Goal: Contribute content

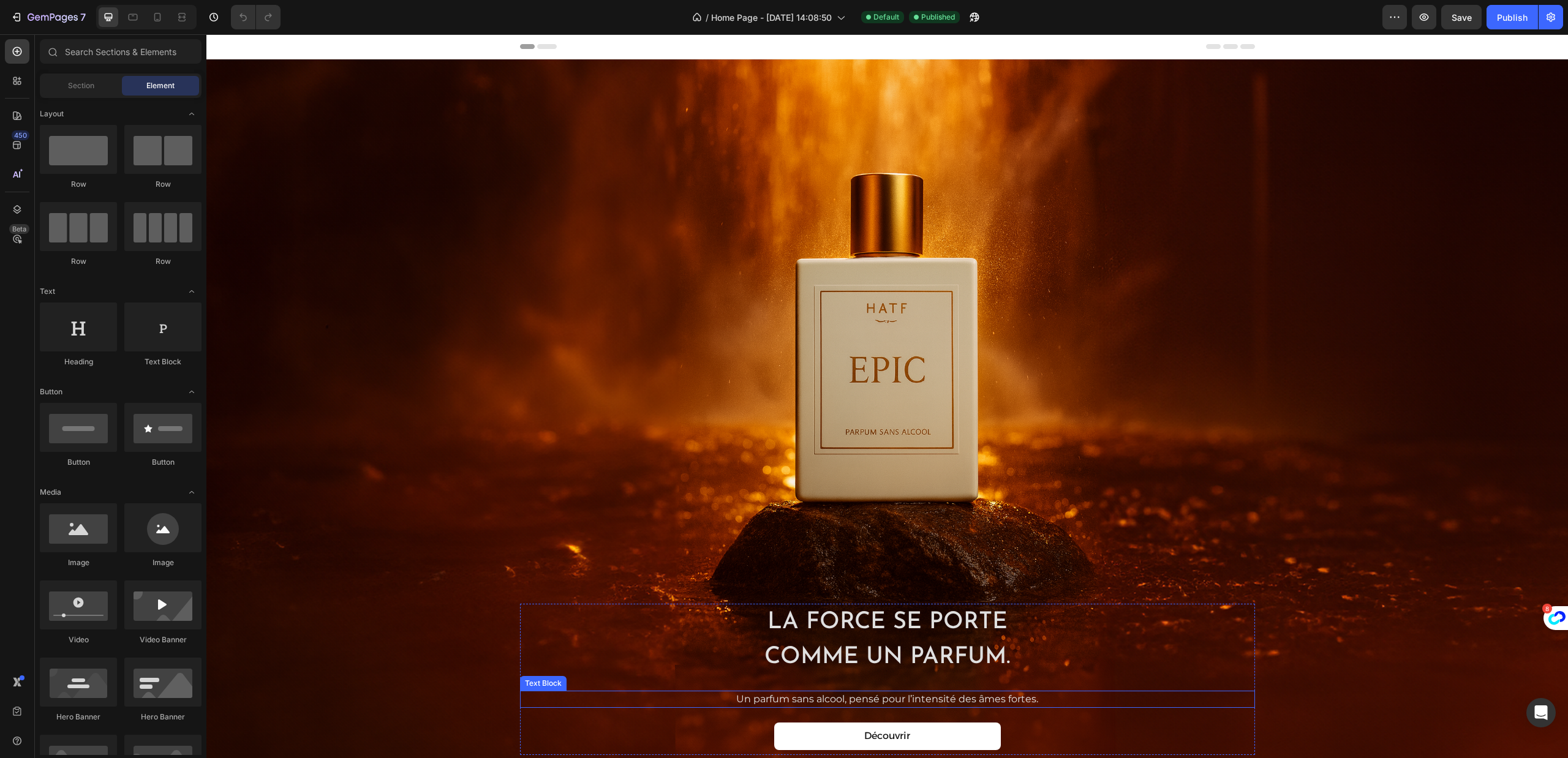
click at [844, 699] on p "Un parfum sans alcool, pensé pour l’intensité des âmes fortes." at bounding box center [888, 699] width 549 height 15
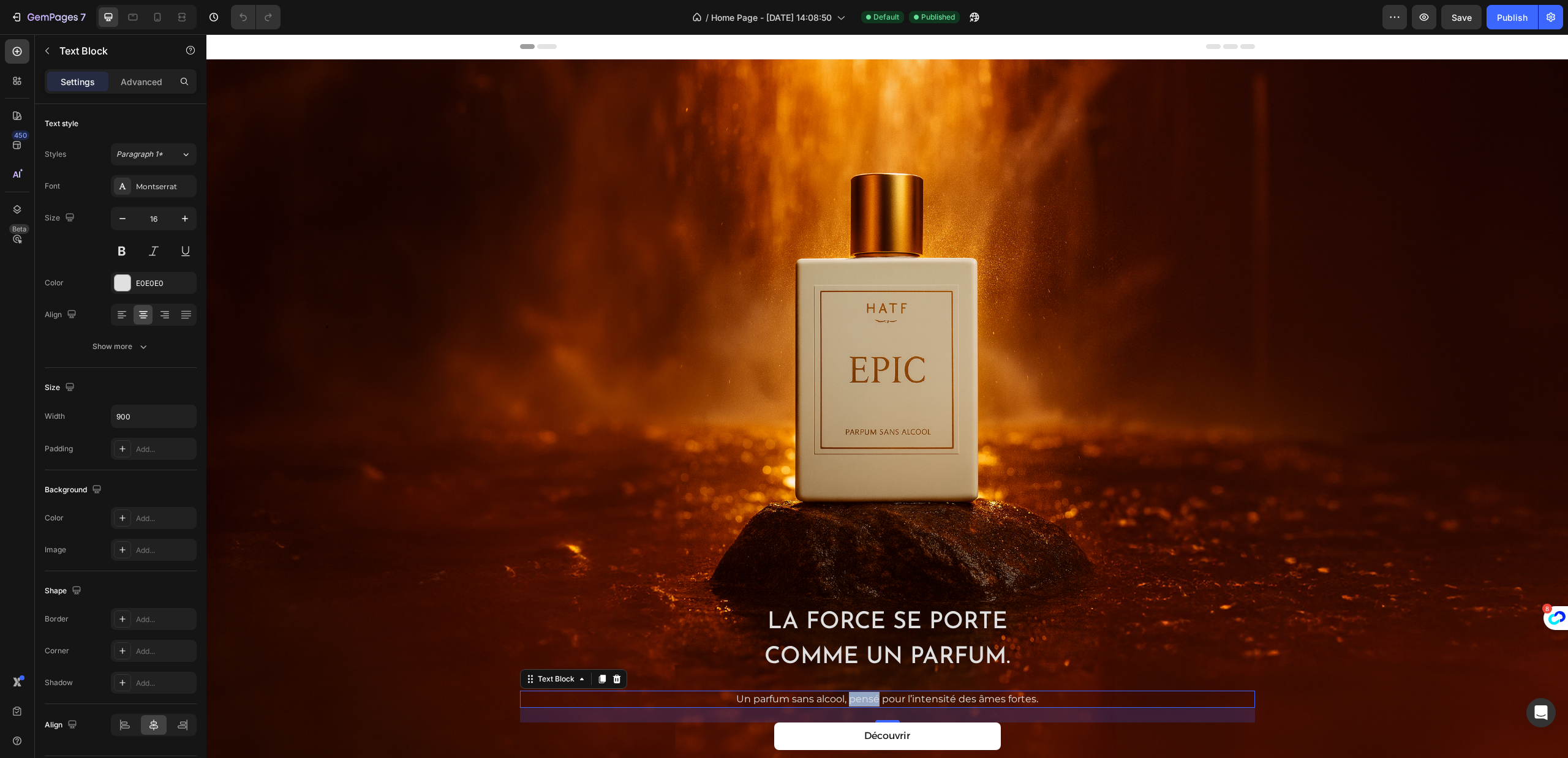
click at [844, 699] on p "Un parfum sans alcool, pensé pour l’intensité des âmes fortes." at bounding box center [888, 699] width 549 height 15
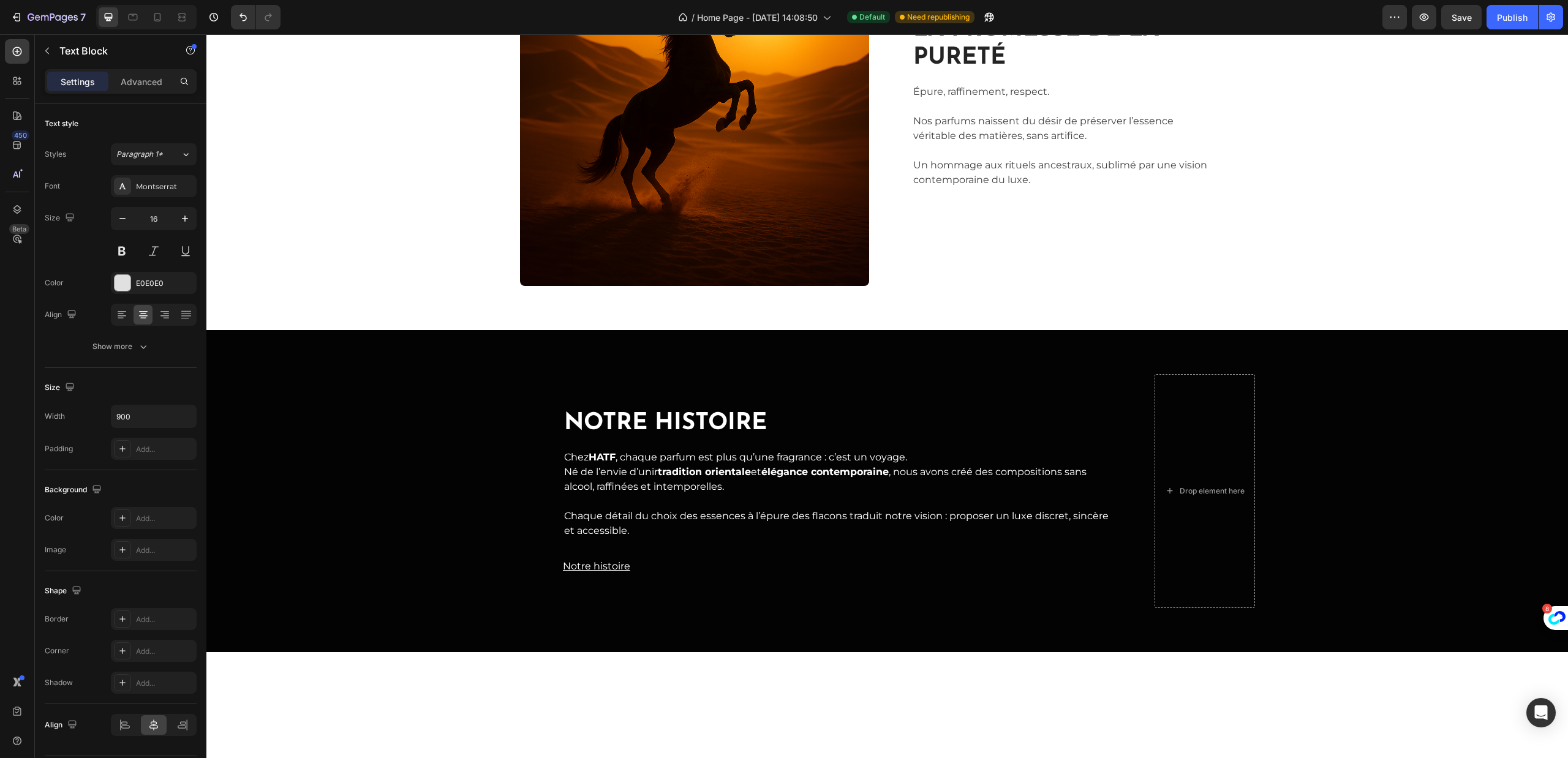
scroll to position [954, 0]
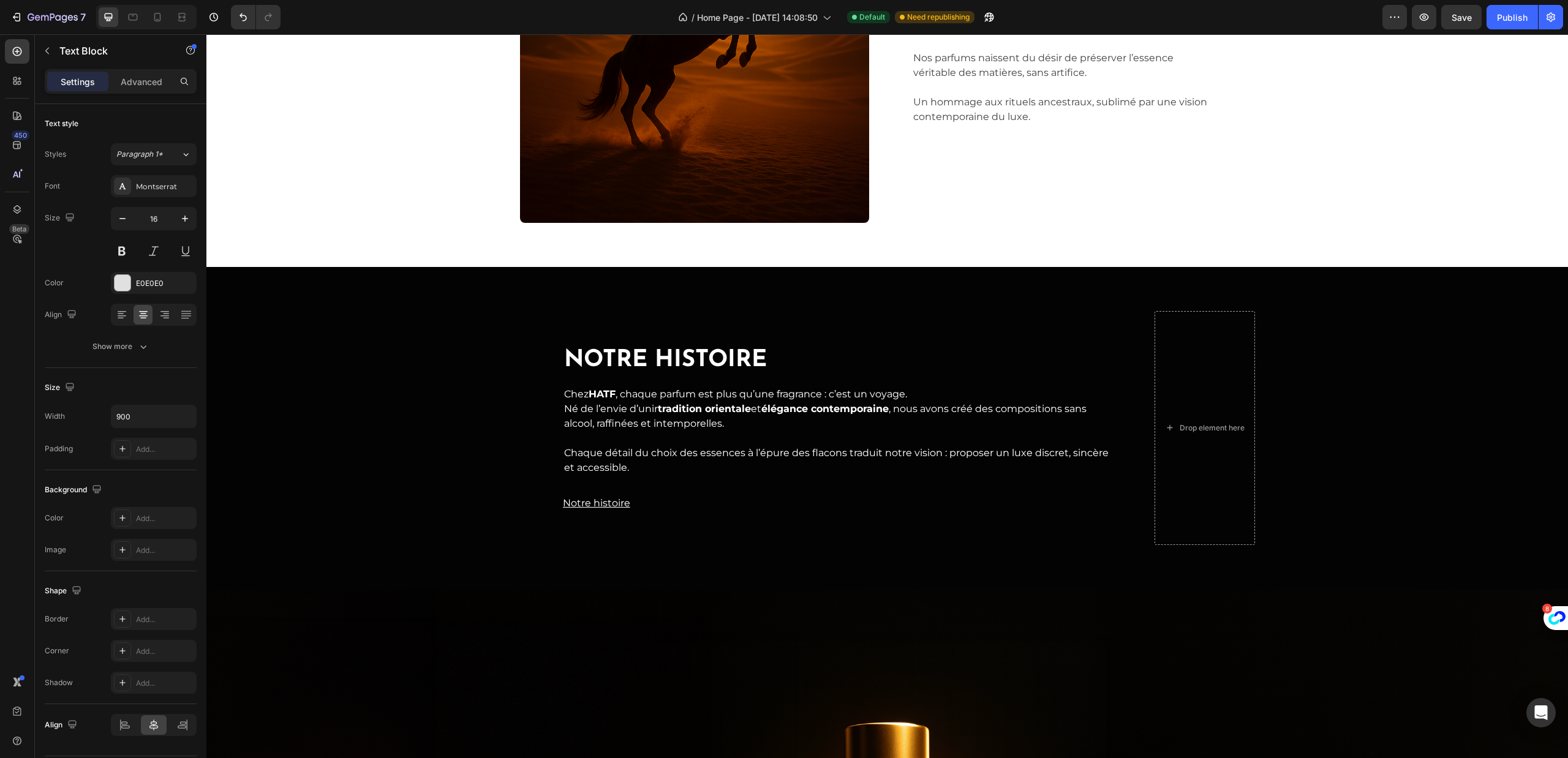
click at [704, 433] on p "Chez HATF , chaque parfum est plus qu’une fragrance : c’est un voyage. Né de l’…" at bounding box center [837, 416] width 546 height 59
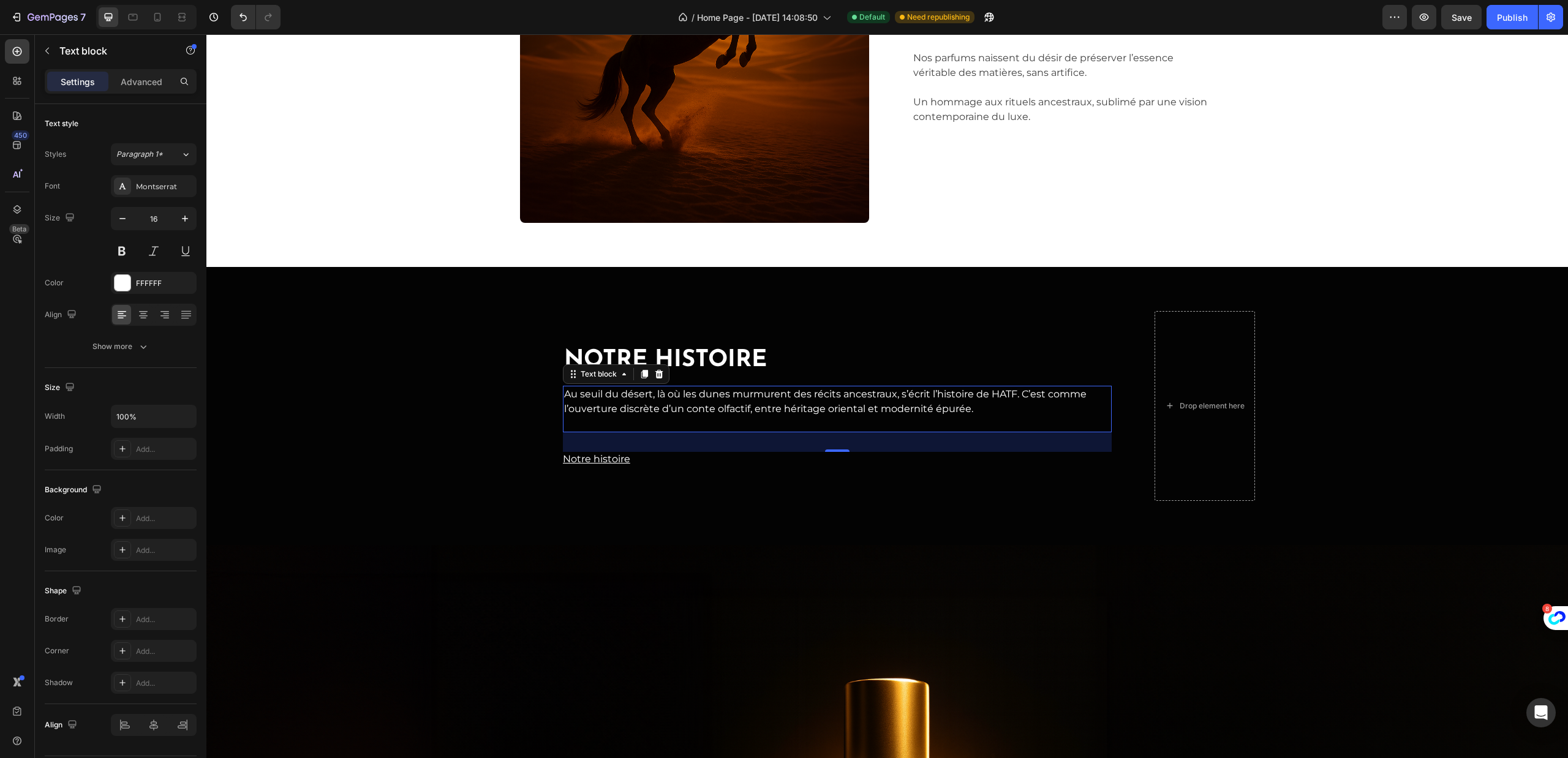
click at [844, 405] on p "Au seuil du désert, là où les dunes murmurent des récits ancestraux, s’écrit l’…" at bounding box center [837, 409] width 546 height 44
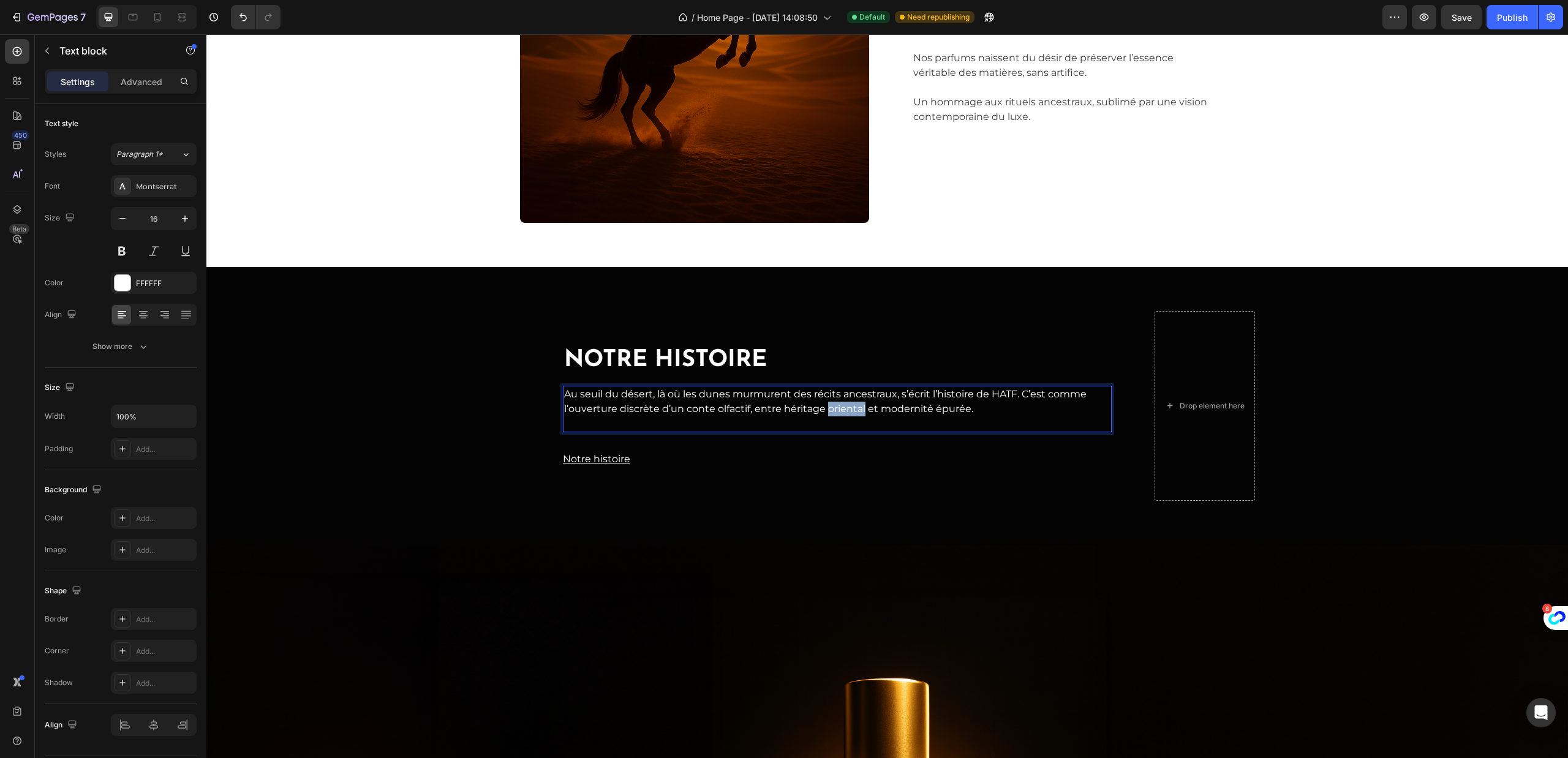
click at [844, 405] on p "Au seuil du désert, là où les dunes murmurent des récits ancestraux, s’écrit l’…" at bounding box center [837, 409] width 546 height 44
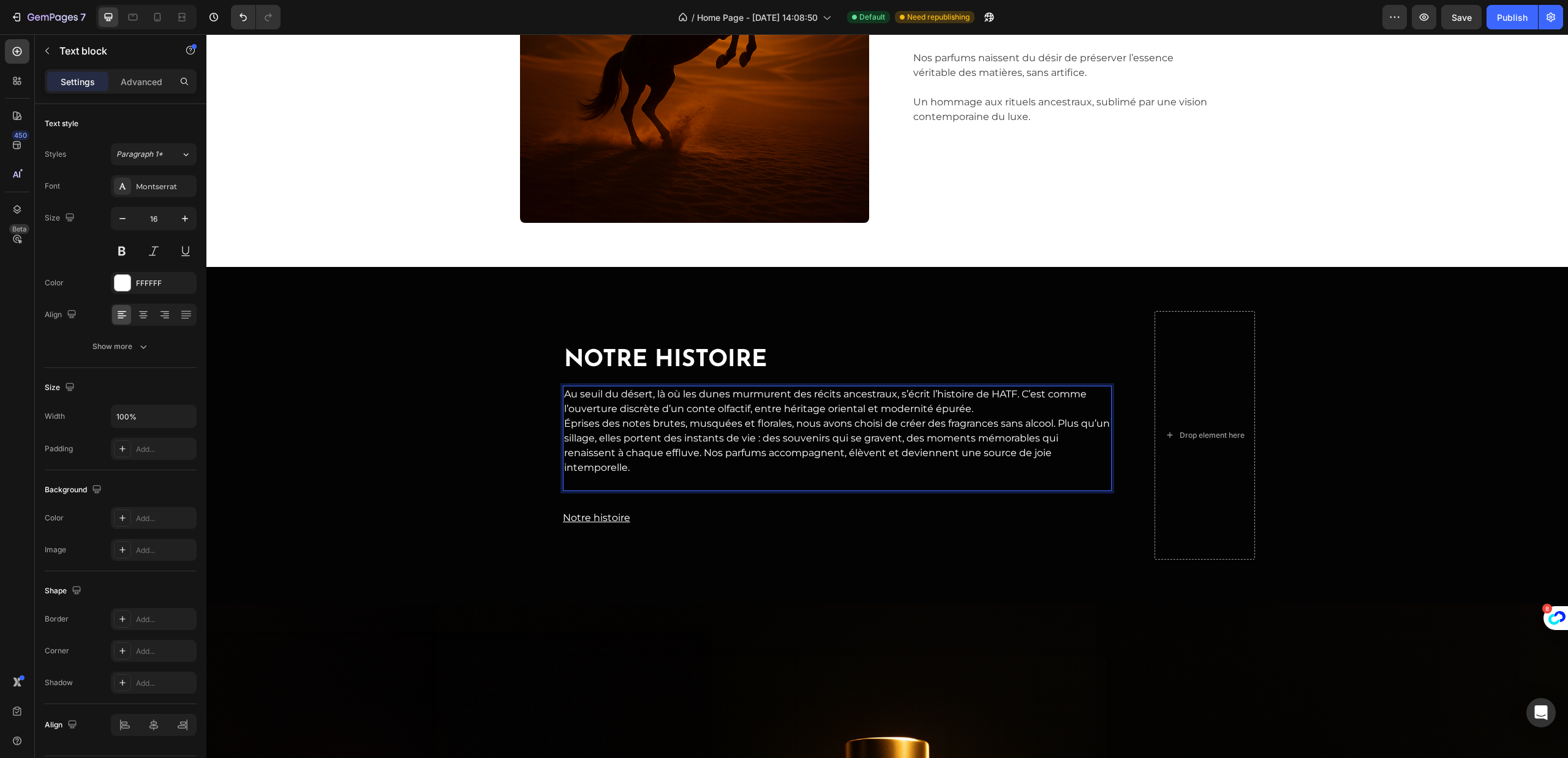
click at [564, 423] on p "Éprises des notes brutes, musquées et florales, nous avons choisi de créer des …" at bounding box center [837, 453] width 546 height 74
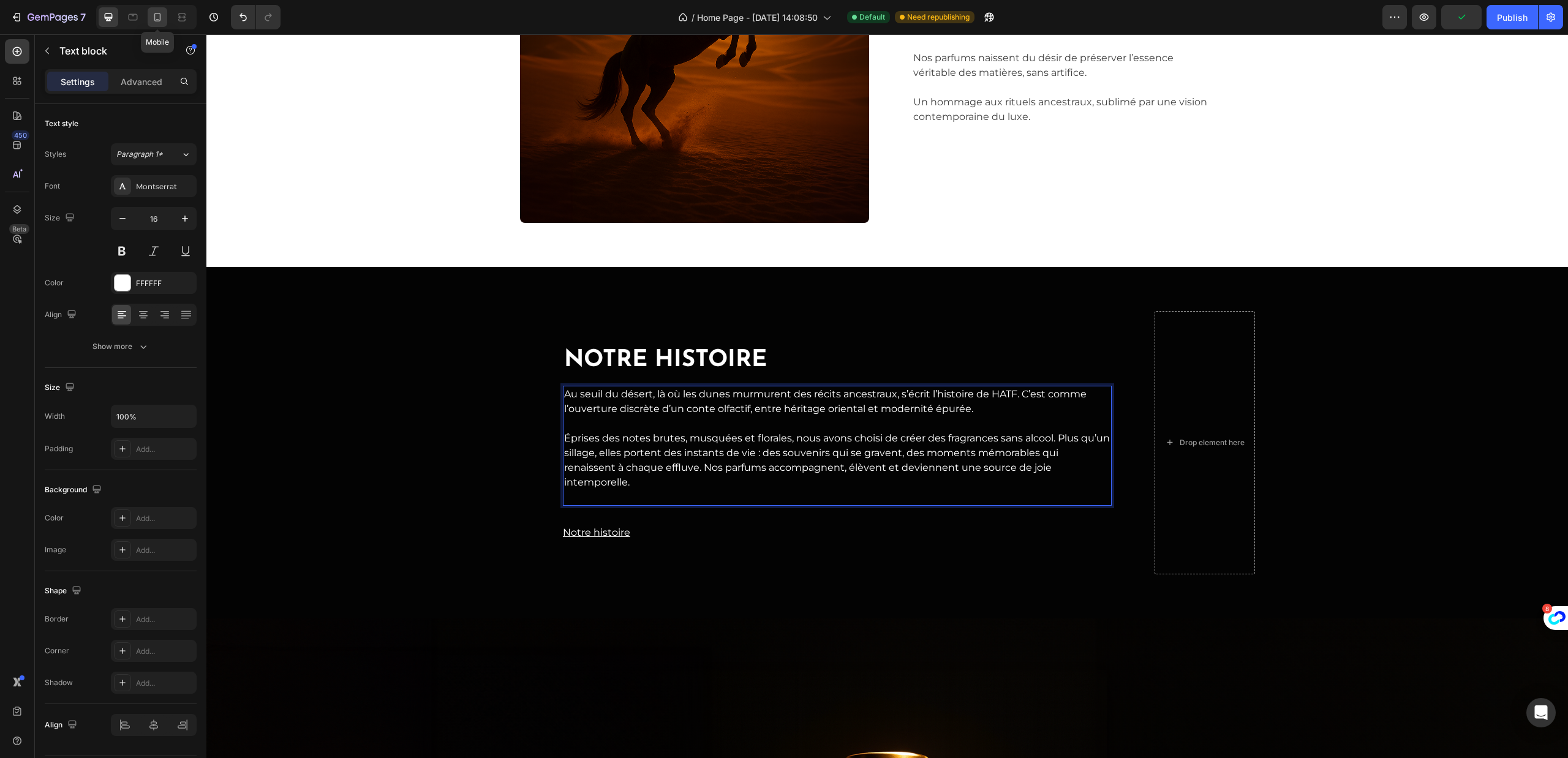
click at [153, 12] on icon at bounding box center [157, 17] width 12 height 12
type input "14"
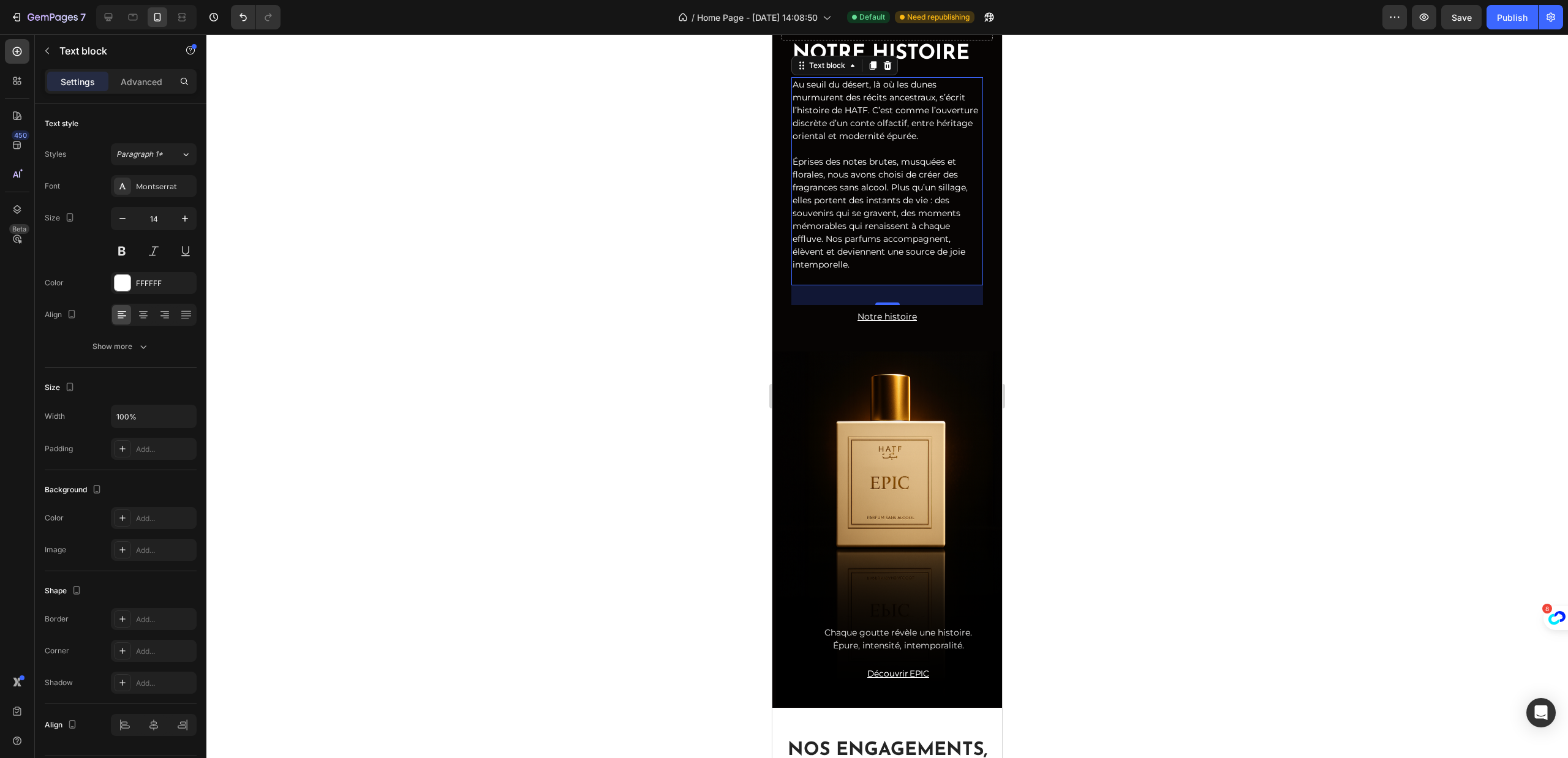
click at [1104, 349] on div at bounding box center [887, 396] width 1362 height 724
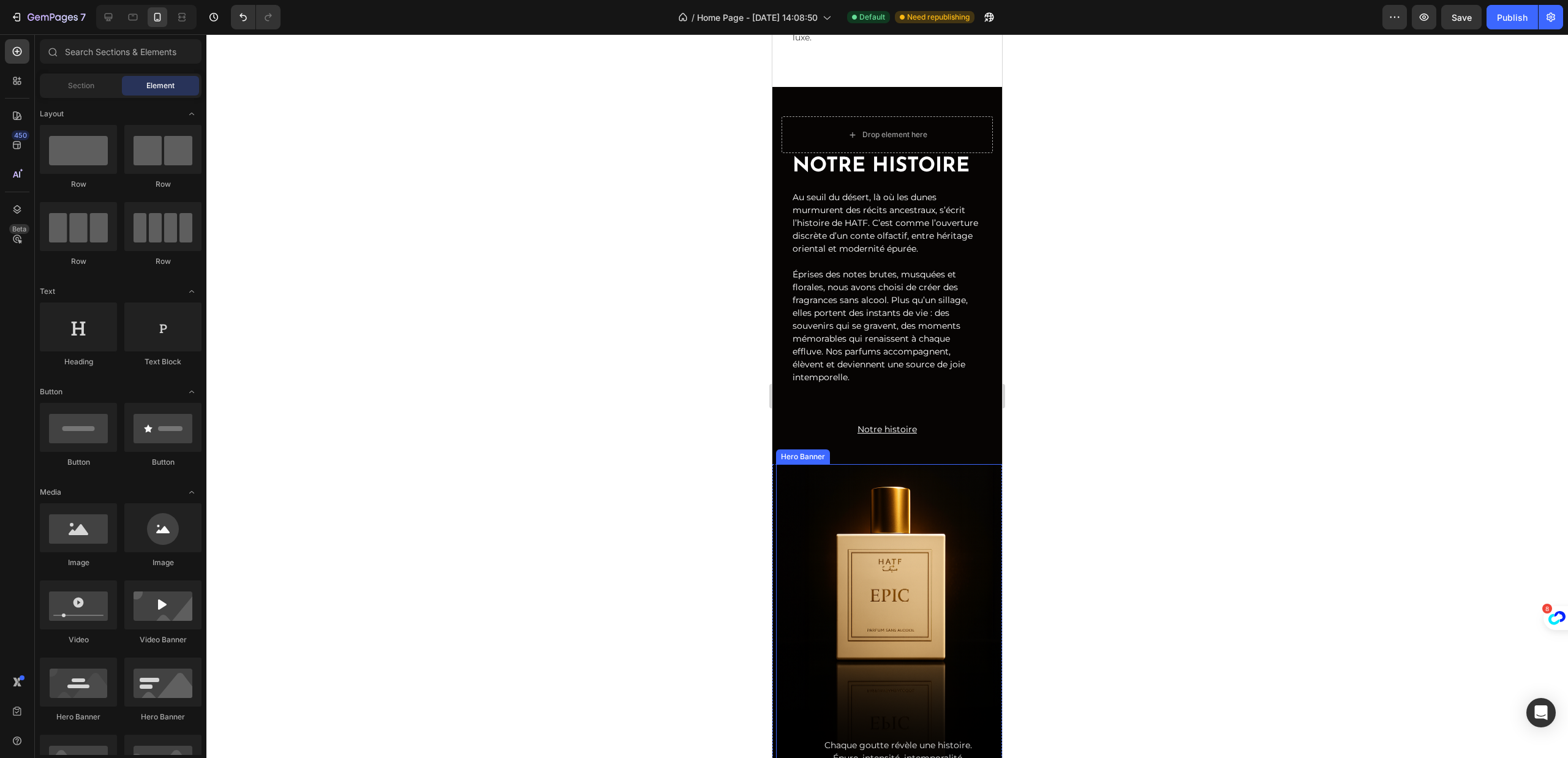
scroll to position [908, 0]
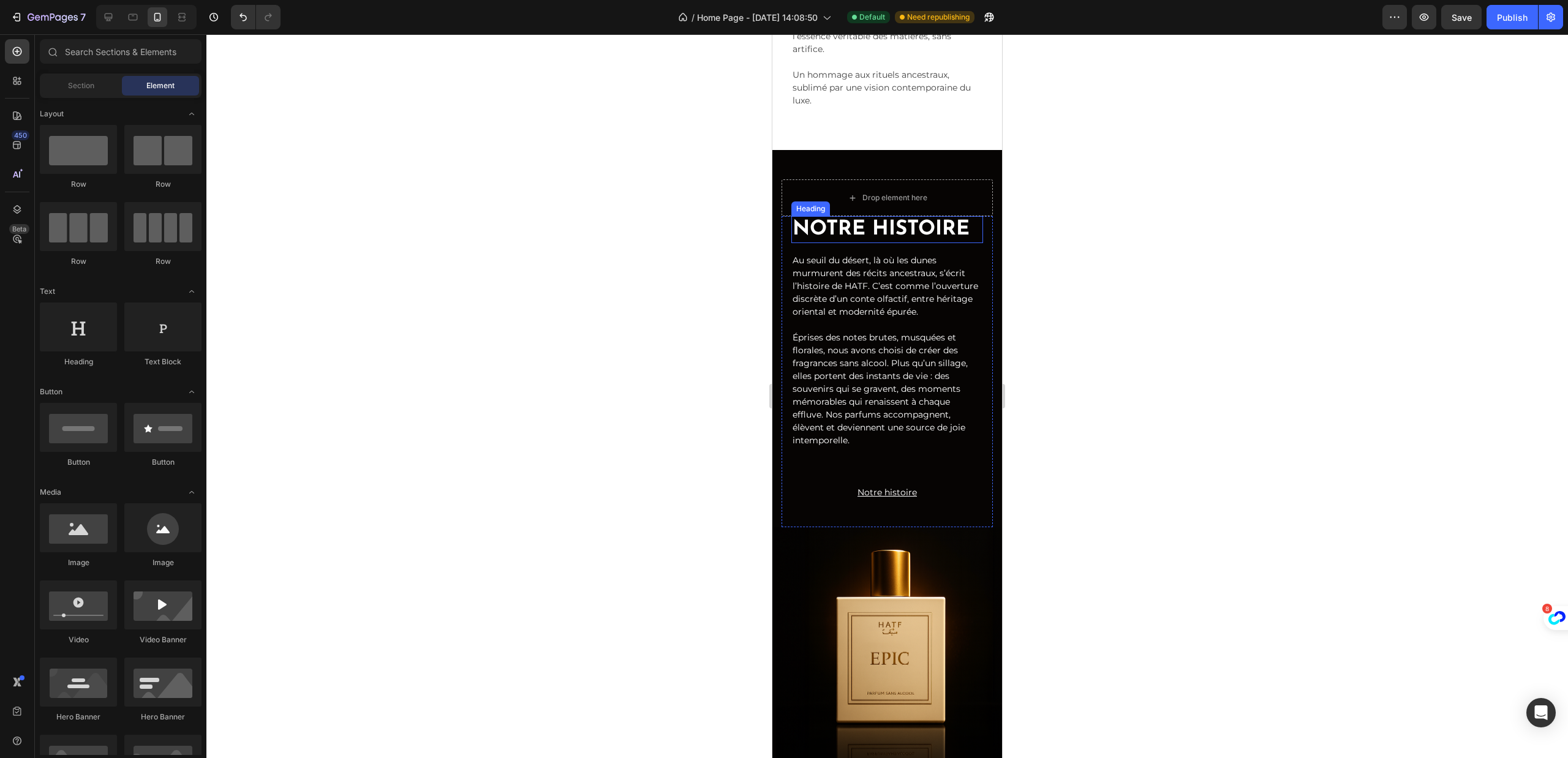
click at [900, 239] on strong "Notre Histoire" at bounding box center [880, 229] width 177 height 20
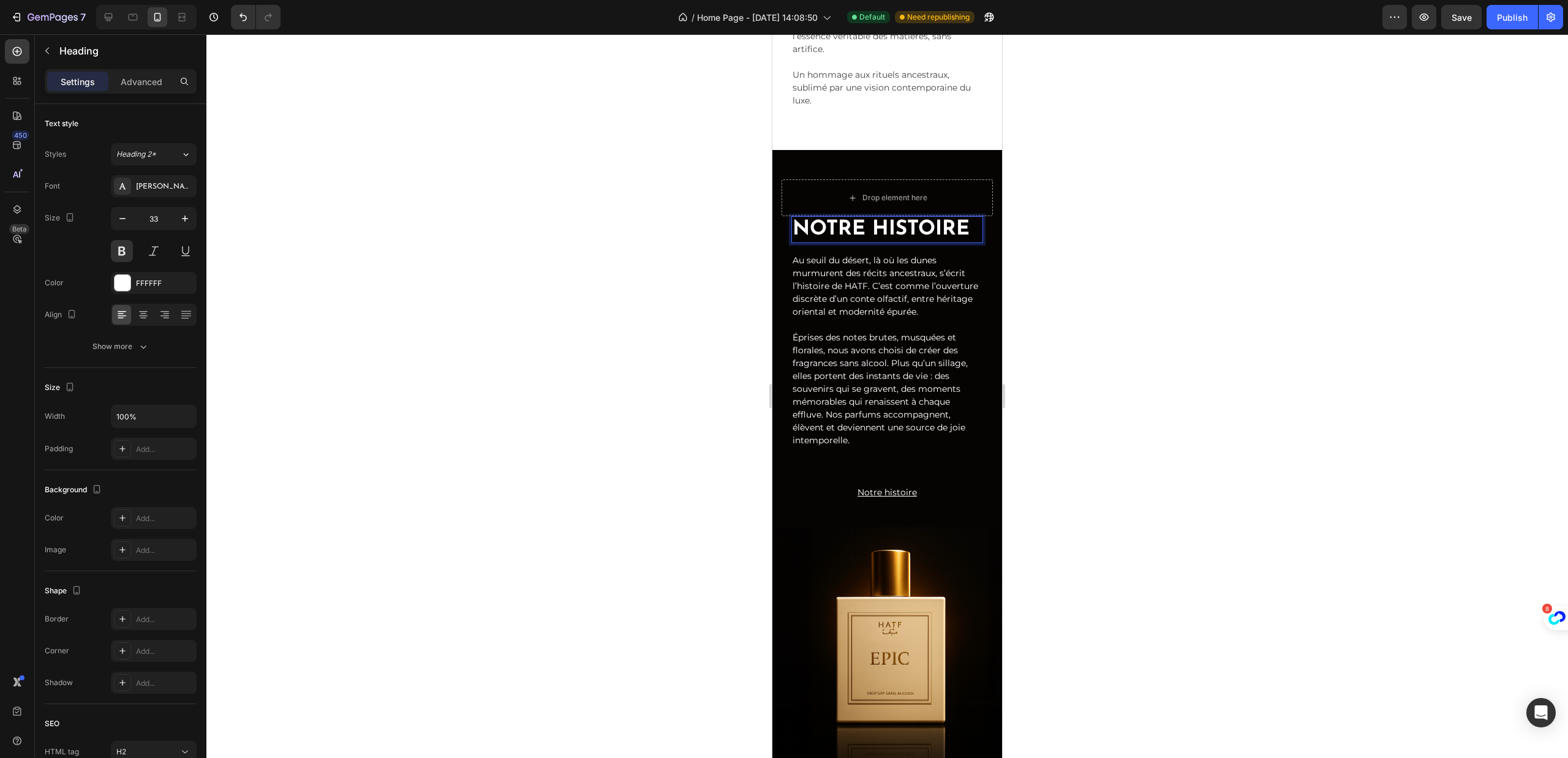
click at [900, 239] on strong "Notre Histoire" at bounding box center [880, 229] width 177 height 20
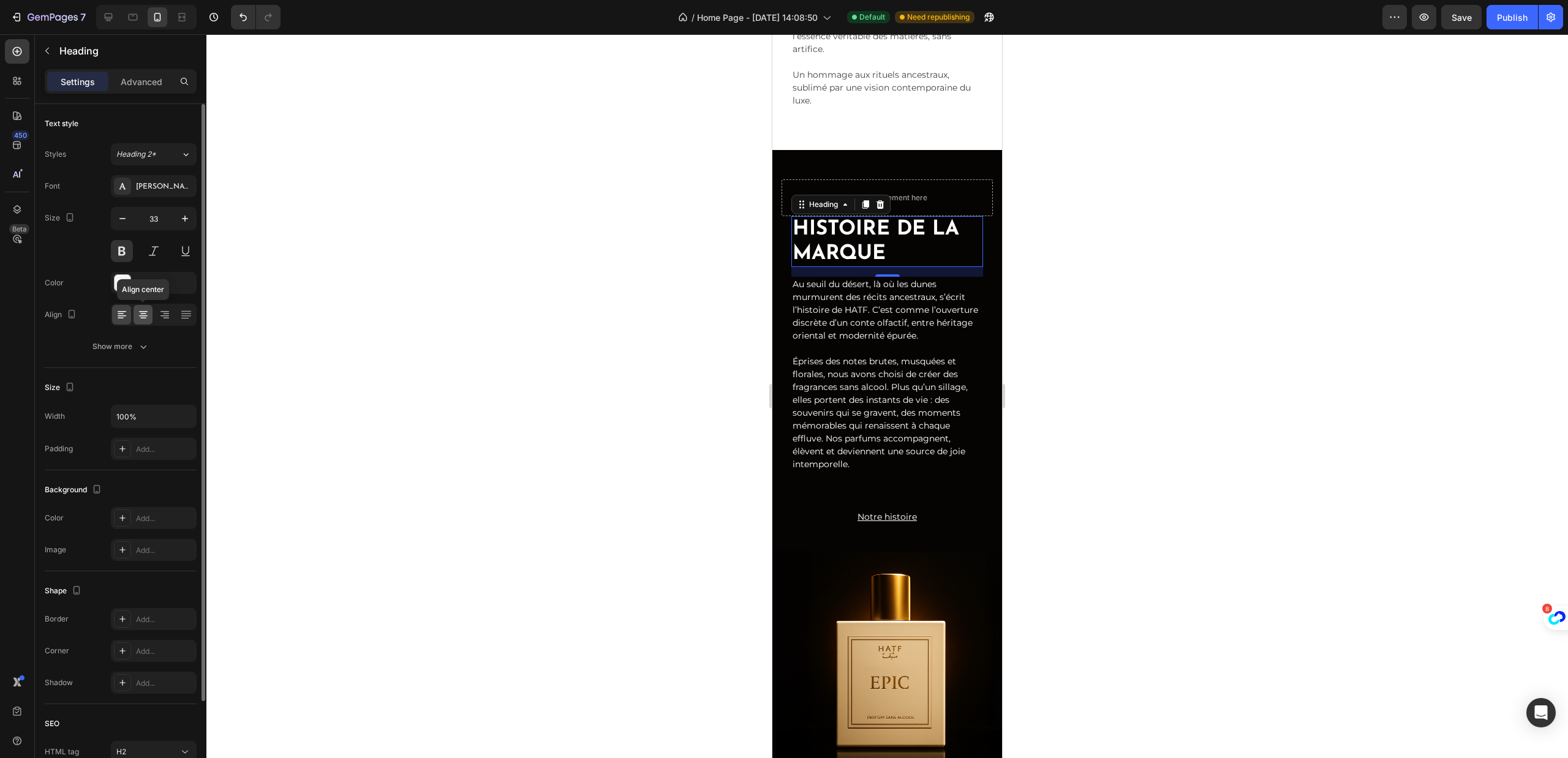
click at [140, 312] on icon at bounding box center [143, 314] width 12 height 12
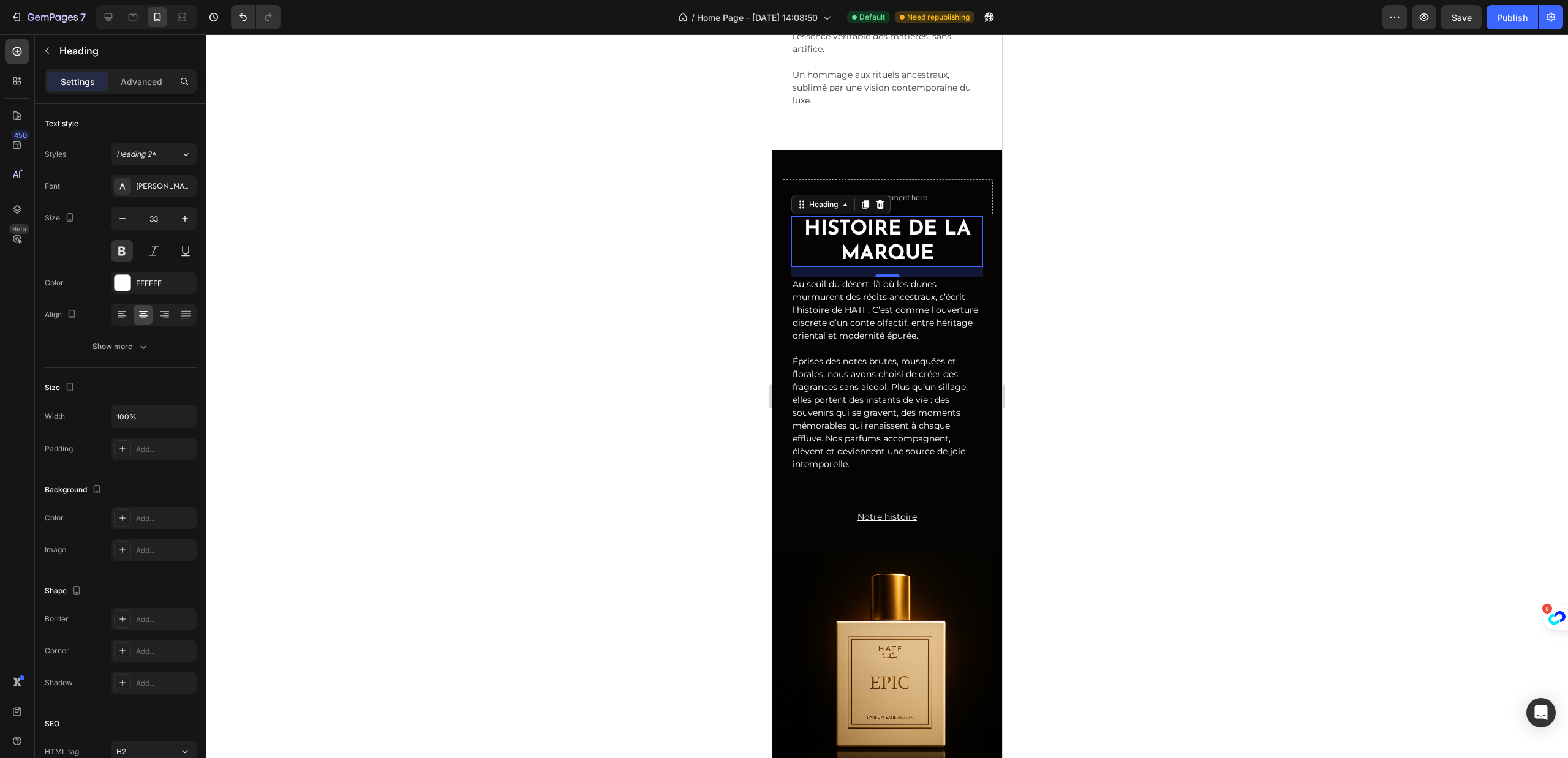
click at [322, 334] on div at bounding box center [887, 396] width 1362 height 724
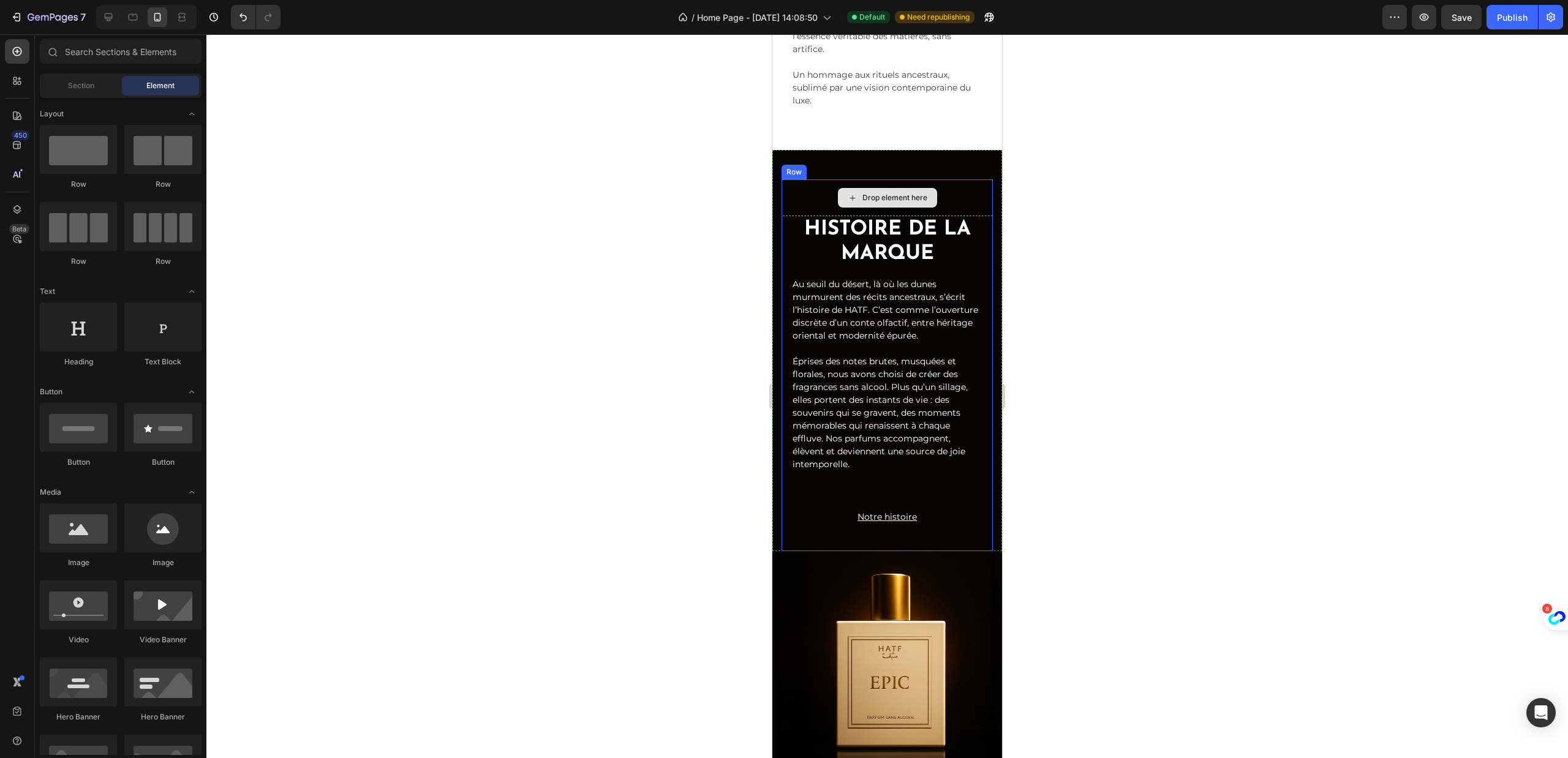
click at [837, 264] on strong "HISTOIRE DE LA MARQUE" at bounding box center [888, 241] width 167 height 44
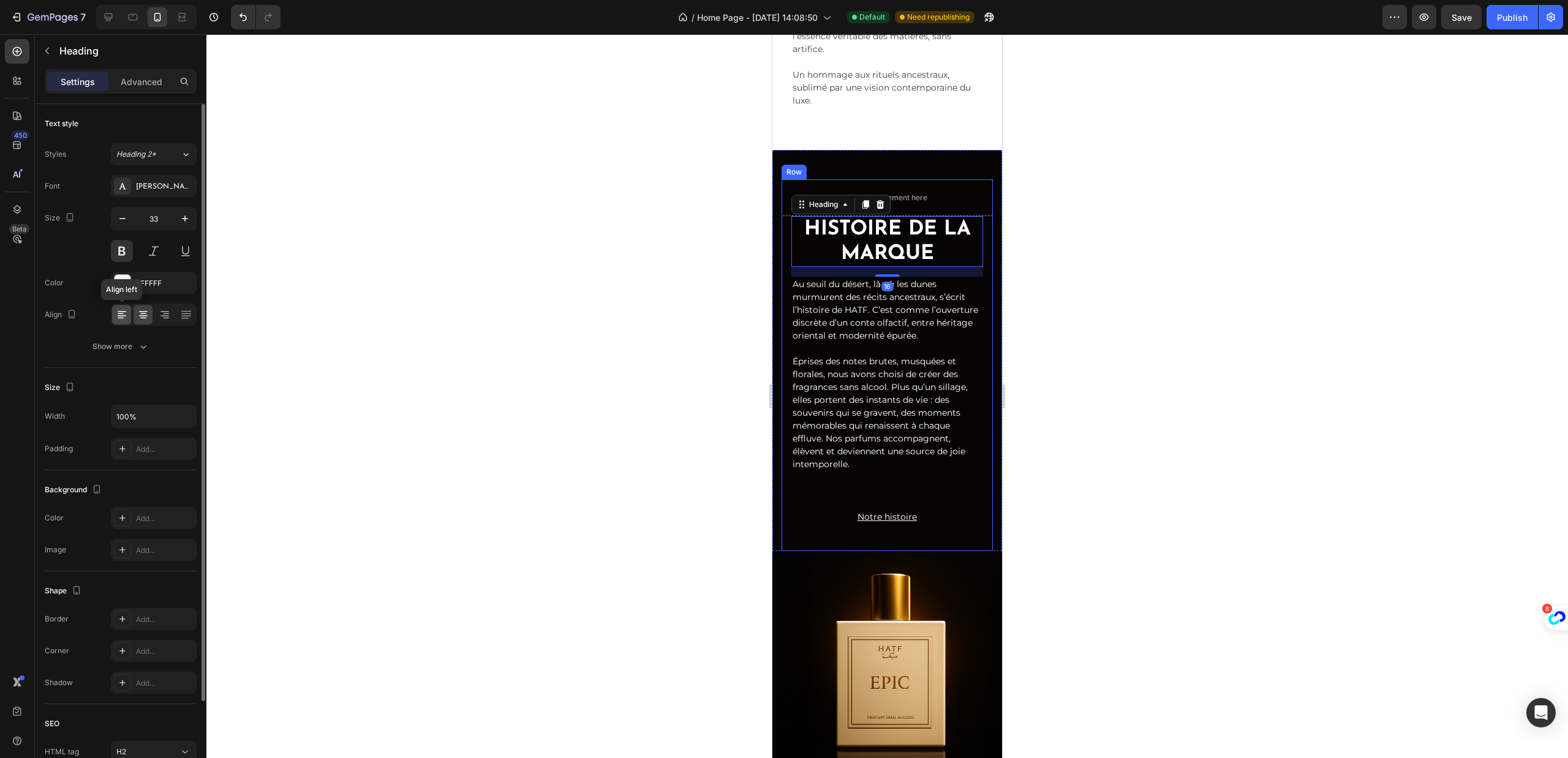
click at [116, 320] on icon at bounding box center [121, 314] width 12 height 12
click at [464, 385] on div at bounding box center [887, 396] width 1362 height 724
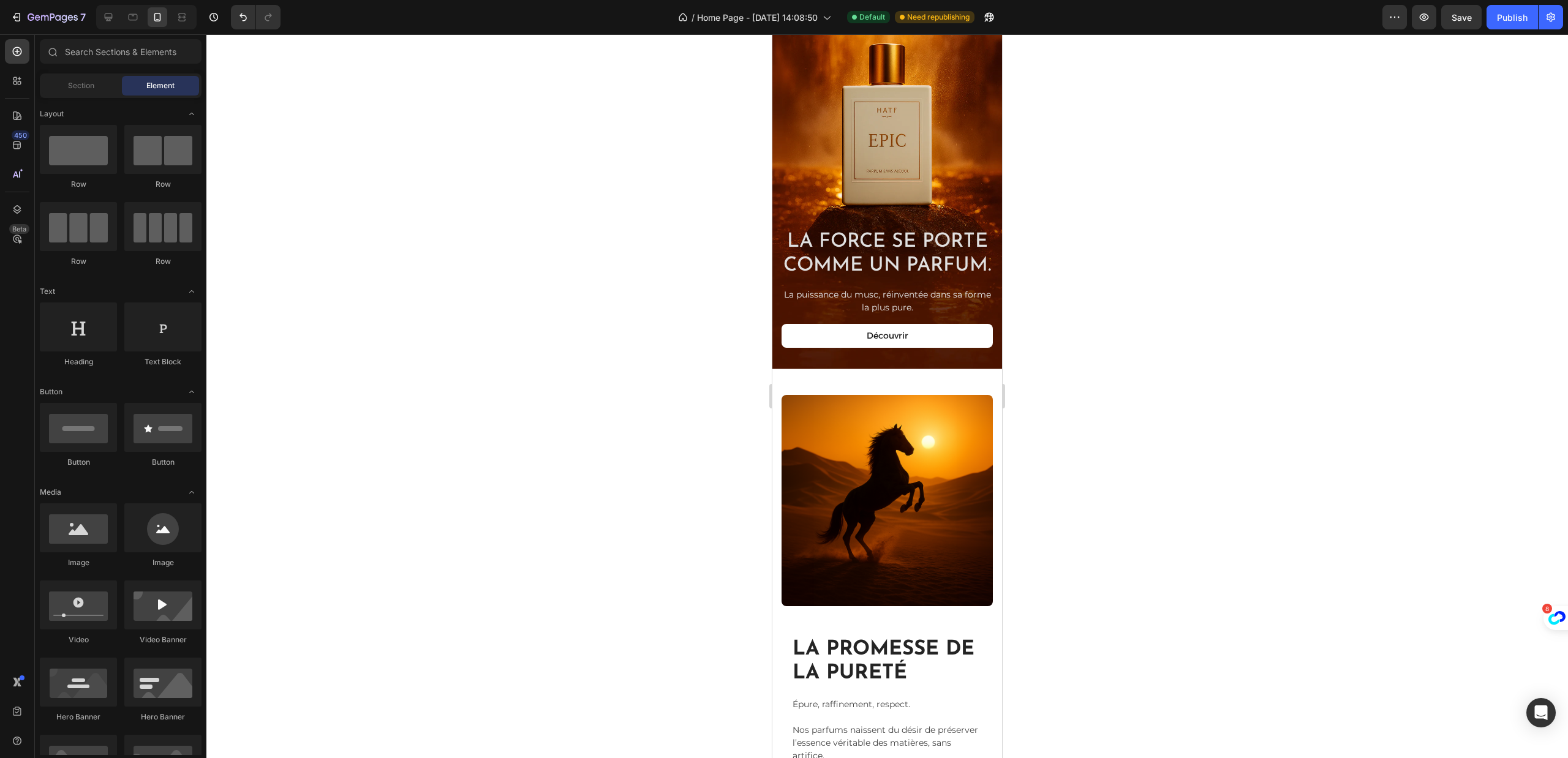
scroll to position [0, 0]
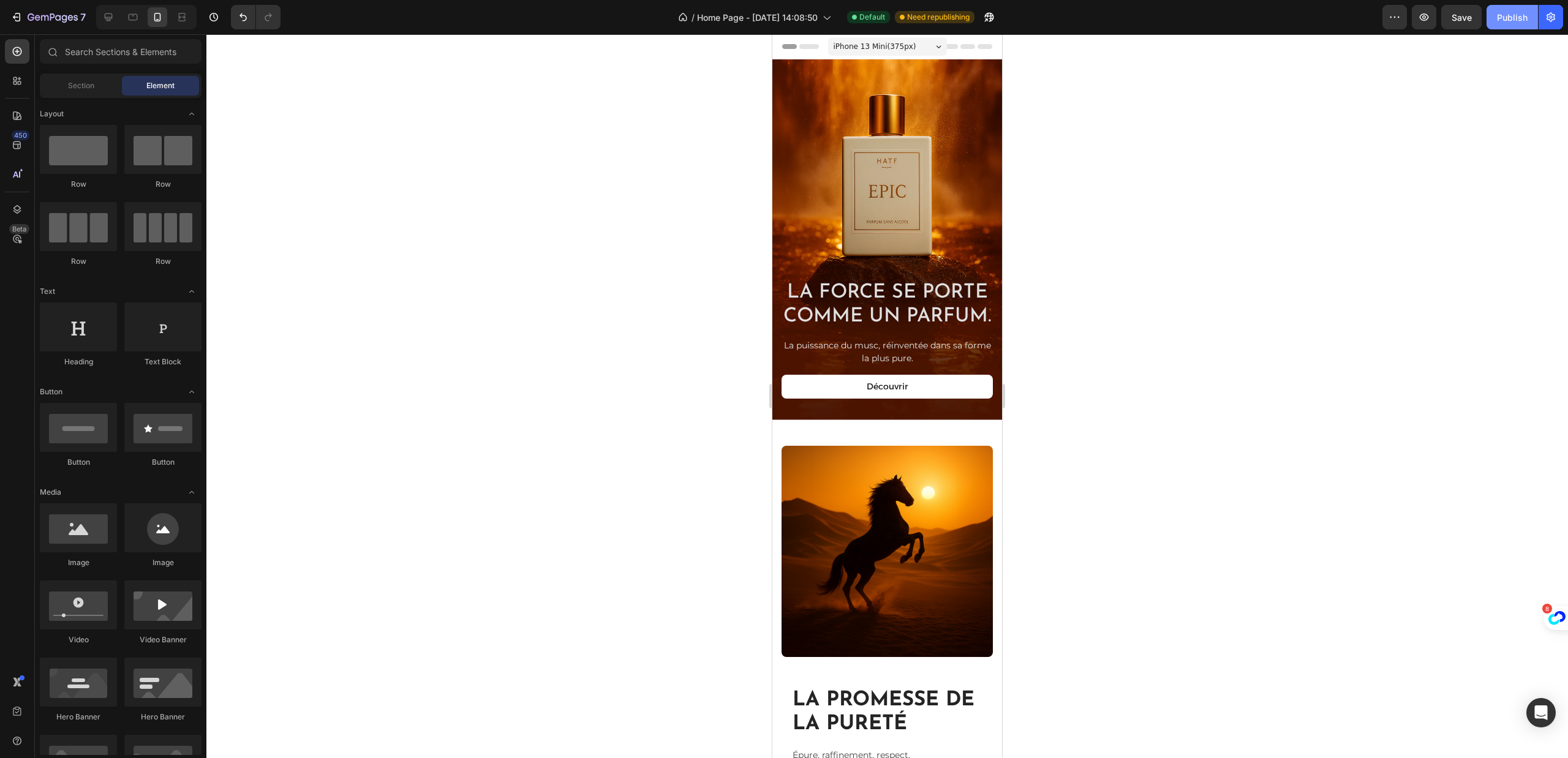
click at [1516, 24] on button "Publish" at bounding box center [1512, 17] width 51 height 25
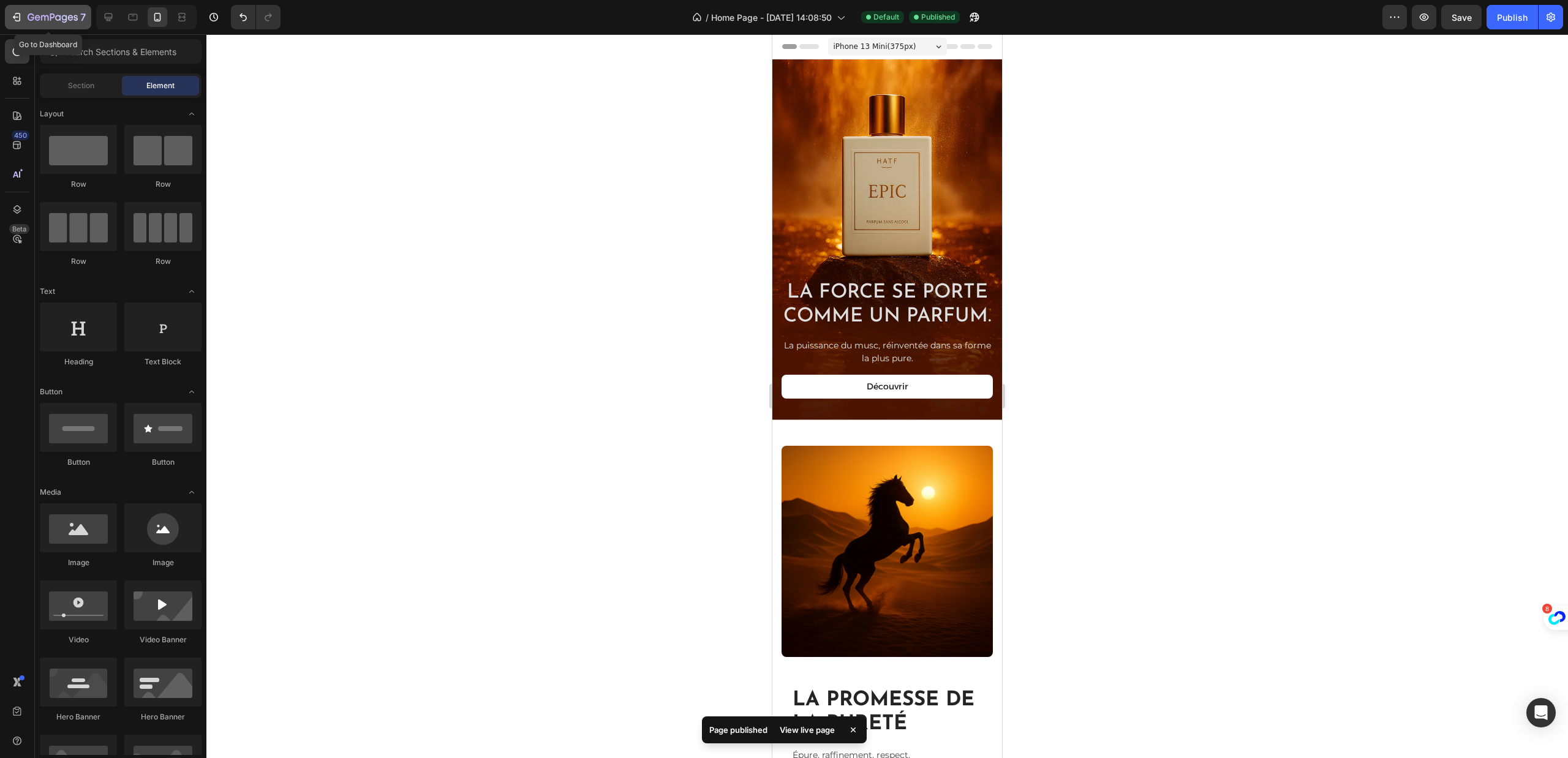
click at [15, 9] on button "7" at bounding box center [47, 17] width 86 height 25
